Goal: Find specific page/section

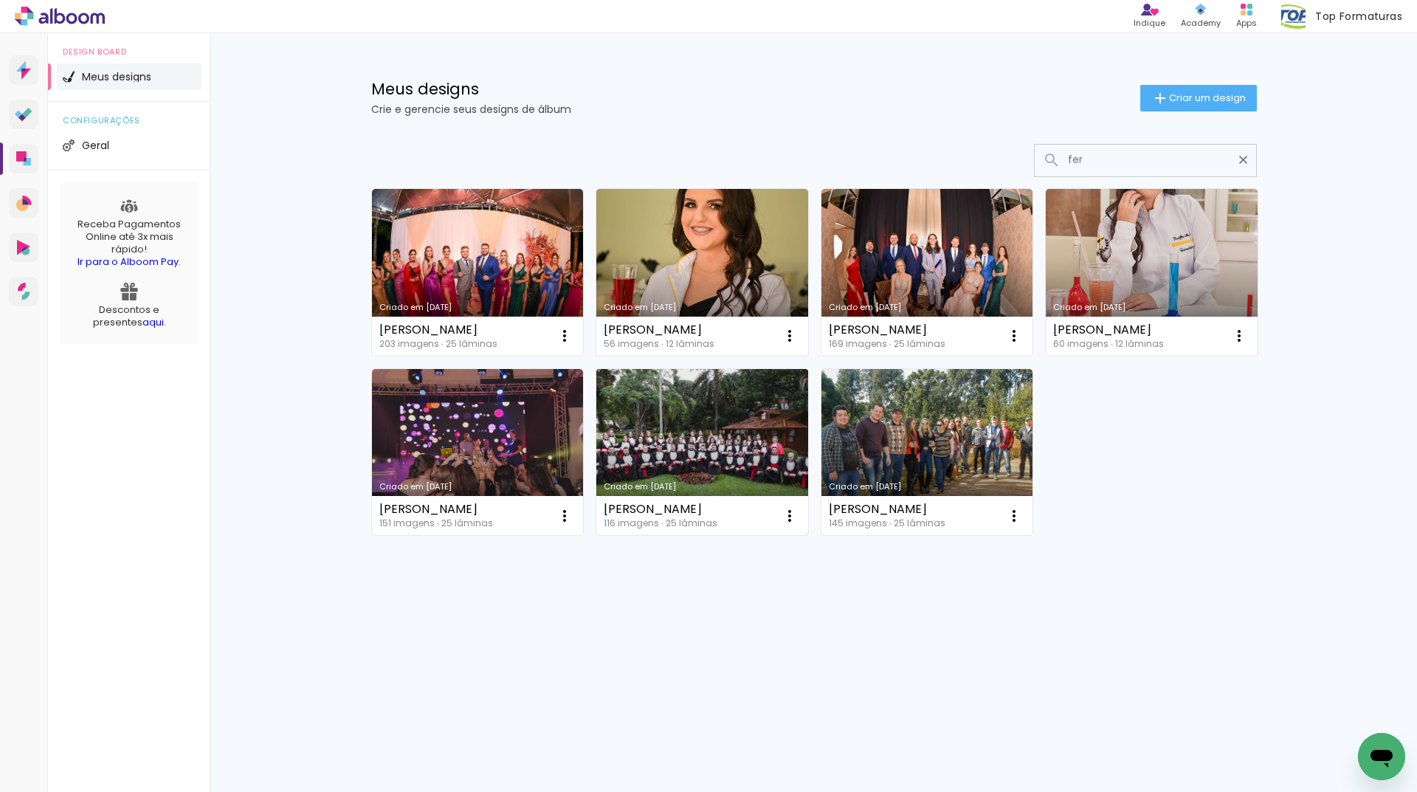
type input "fer"
type paper-input "fer"
click at [742, 443] on link "Criado em [DATE]" at bounding box center [702, 452] width 212 height 167
